Goal: Information Seeking & Learning: Learn about a topic

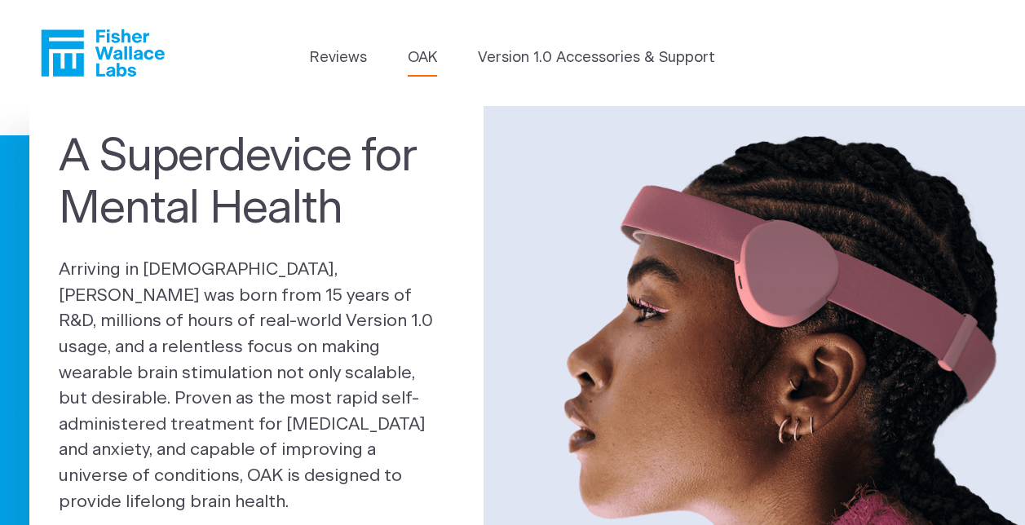
click at [435, 60] on link "OAK" at bounding box center [422, 58] width 29 height 22
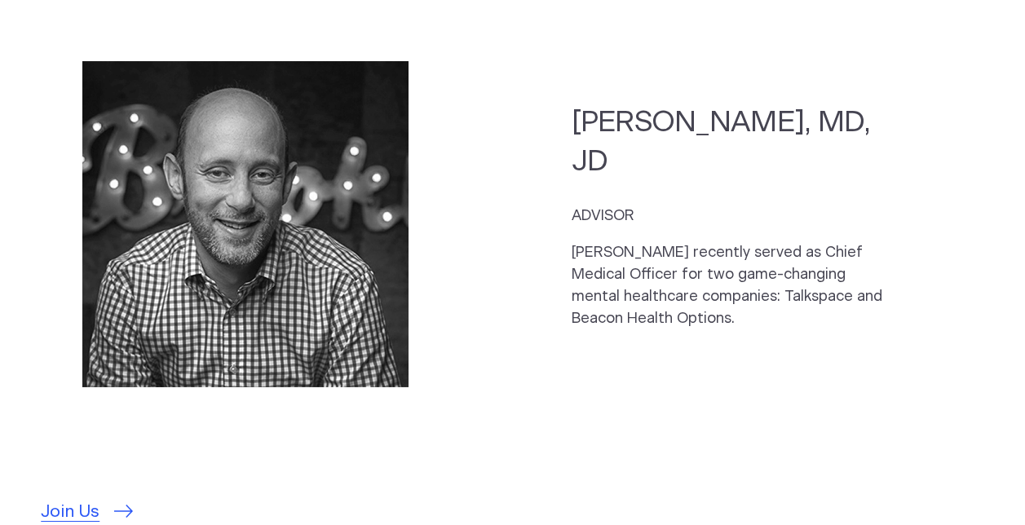
scroll to position [4336, 0]
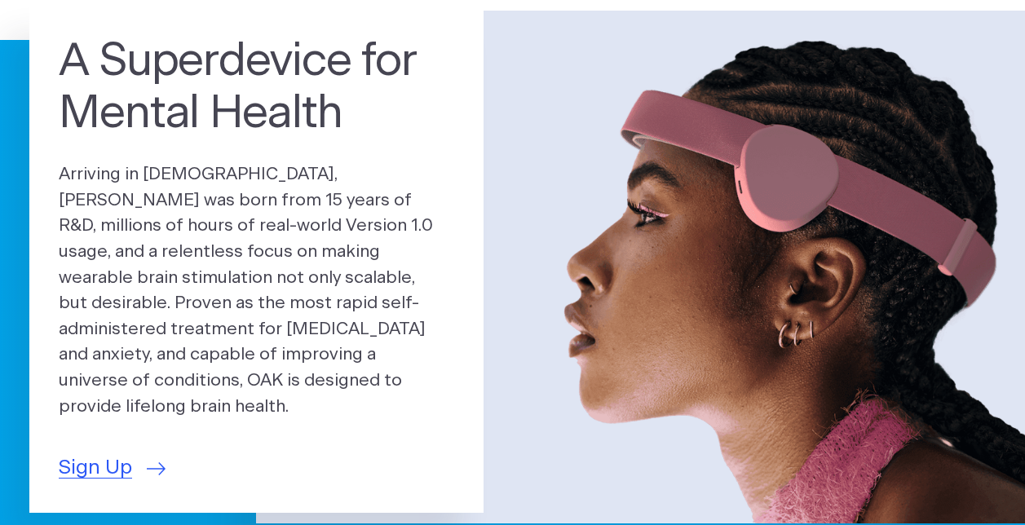
scroll to position [94, 0]
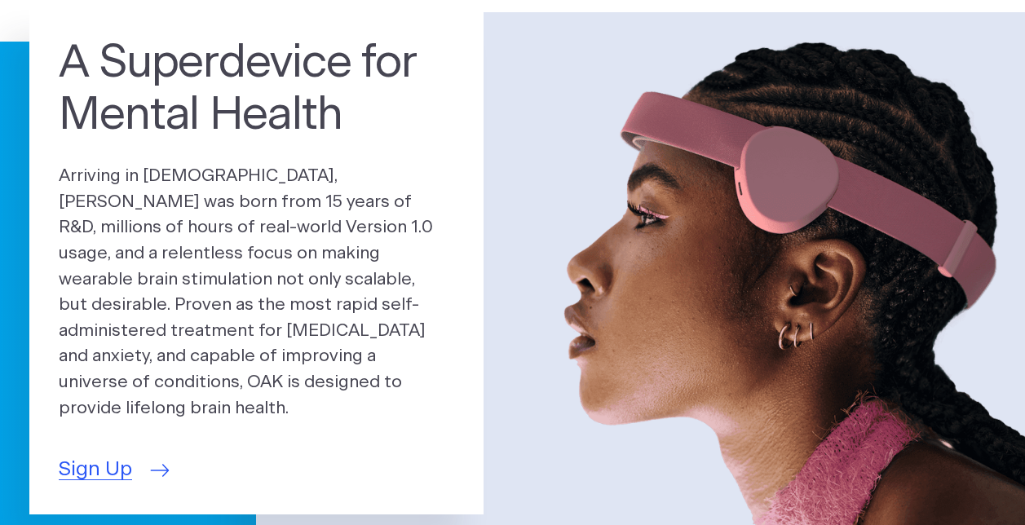
click at [99, 466] on span "Sign Up" at bounding box center [95, 470] width 73 height 30
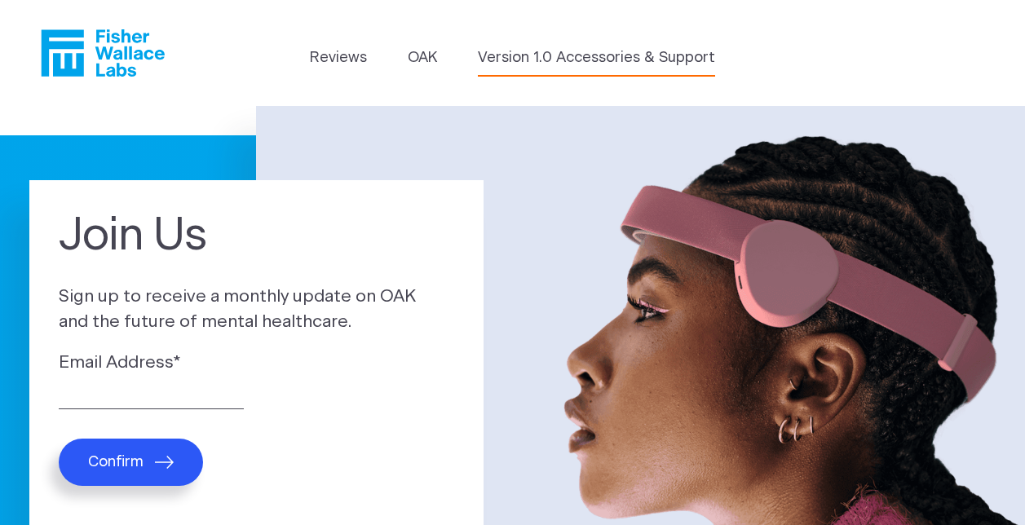
click at [568, 55] on link "Version 1.0 Accessories & Support" at bounding box center [596, 58] width 237 height 22
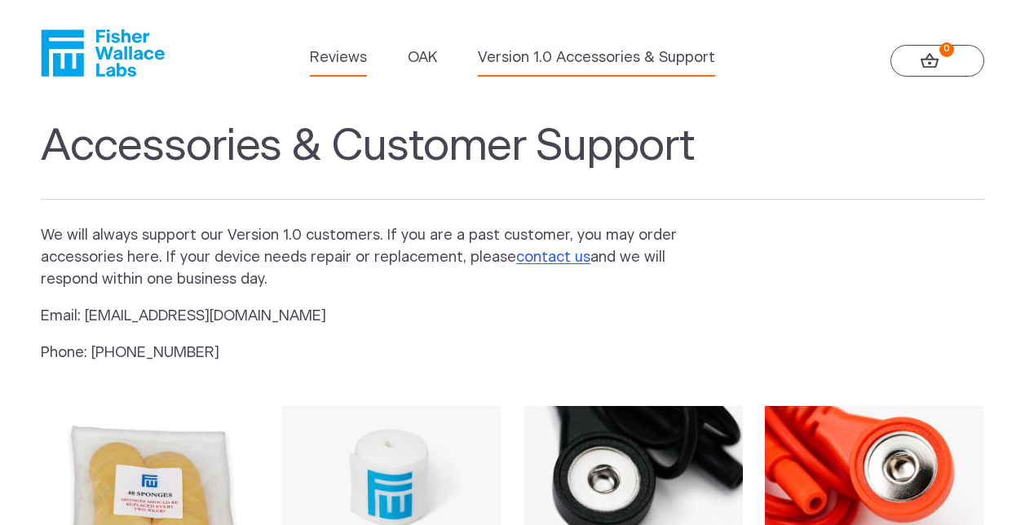
click at [346, 65] on link "Reviews" at bounding box center [338, 58] width 57 height 22
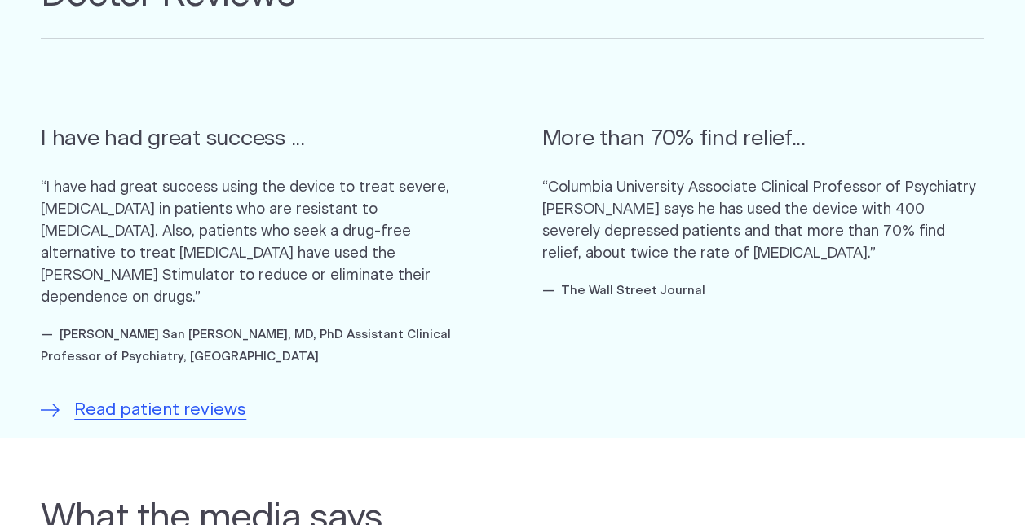
click at [82, 412] on section "Doctor Reviews I have had great success ... “I have had great success using the…" at bounding box center [512, 183] width 1025 height 509
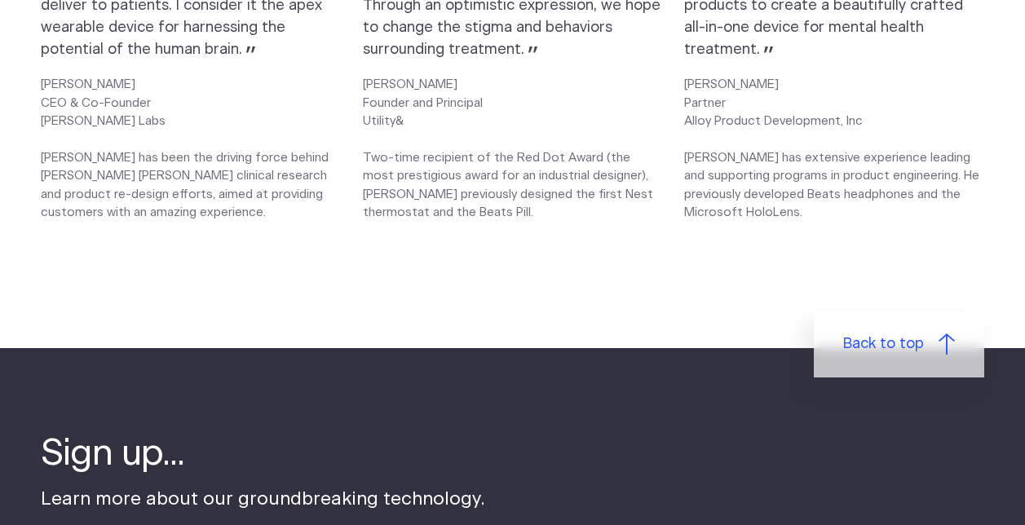
scroll to position [2241, 0]
